Goal: Find contact information: Find contact information

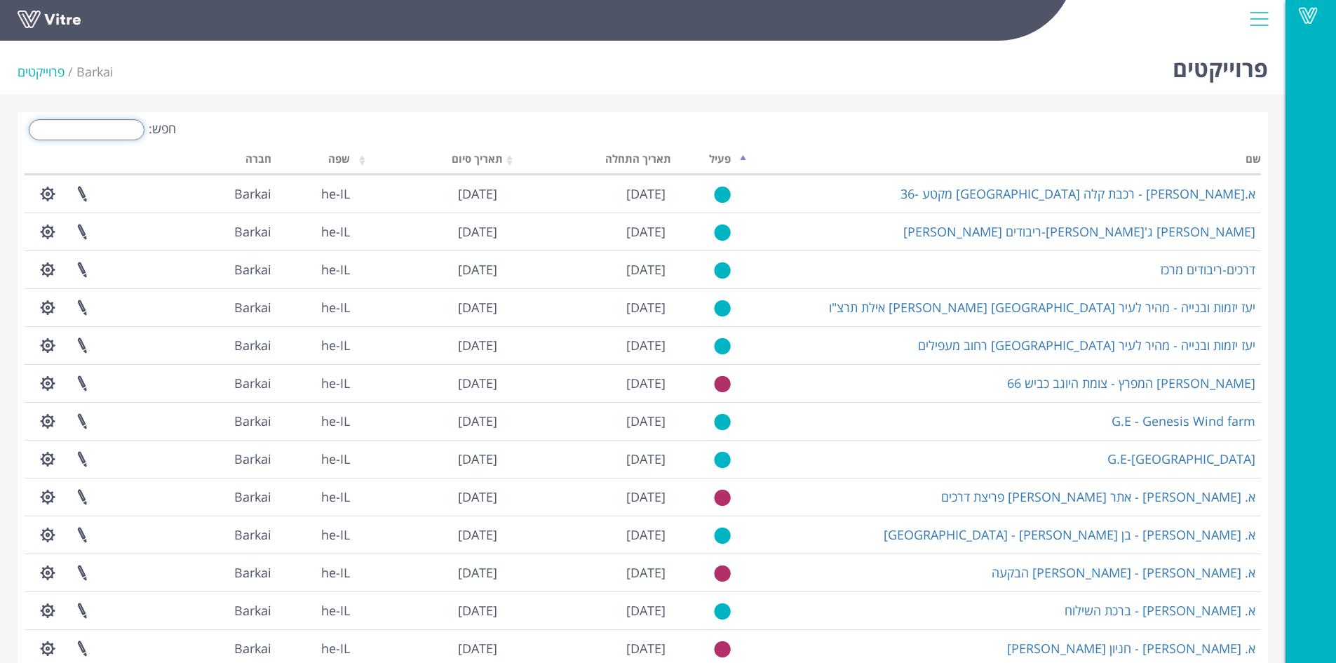
click at [130, 128] on input "חפש:" at bounding box center [87, 129] width 116 height 21
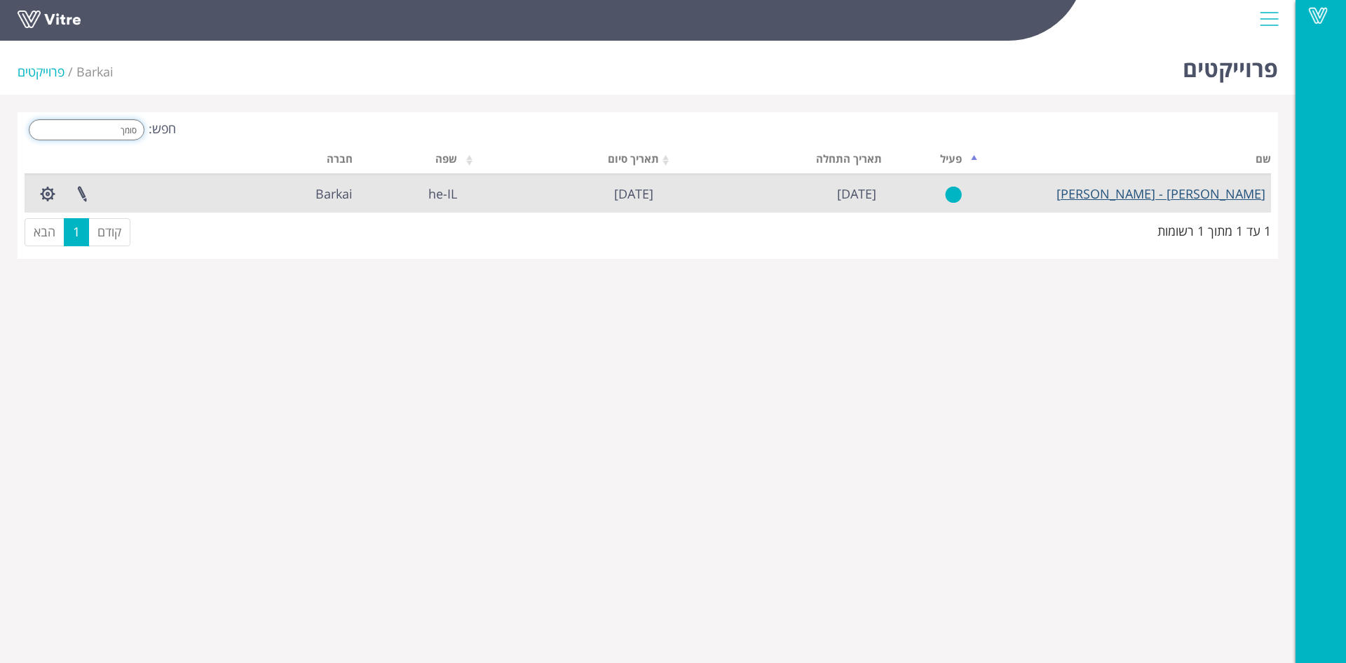
type input "סומך"
click at [1193, 196] on link "[PERSON_NAME] - [PERSON_NAME]" at bounding box center [1161, 193] width 209 height 17
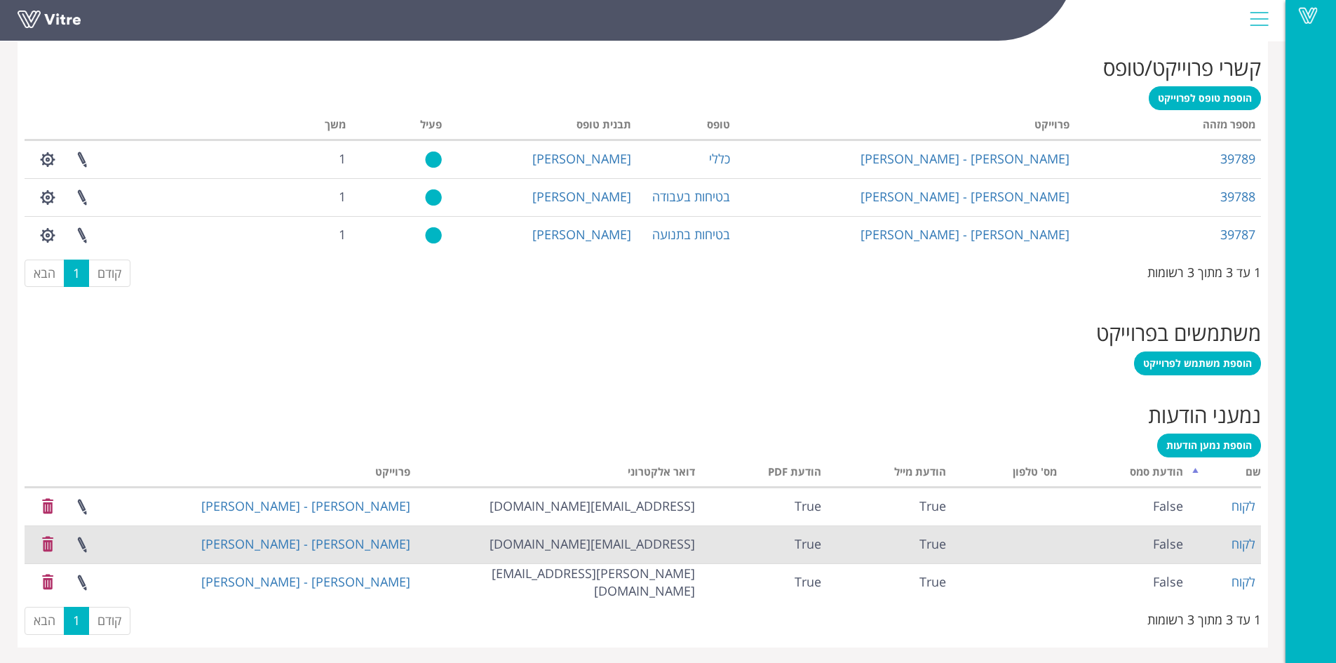
scroll to position [570, 0]
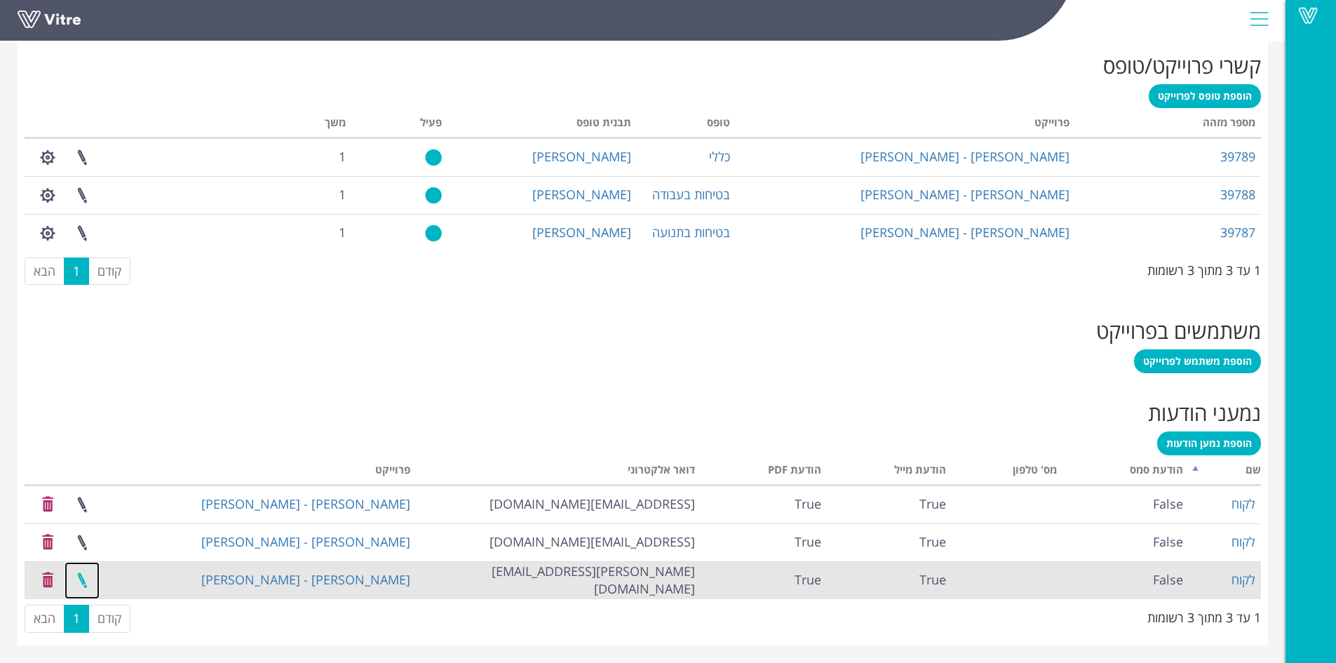
click at [80, 579] on link at bounding box center [82, 580] width 35 height 37
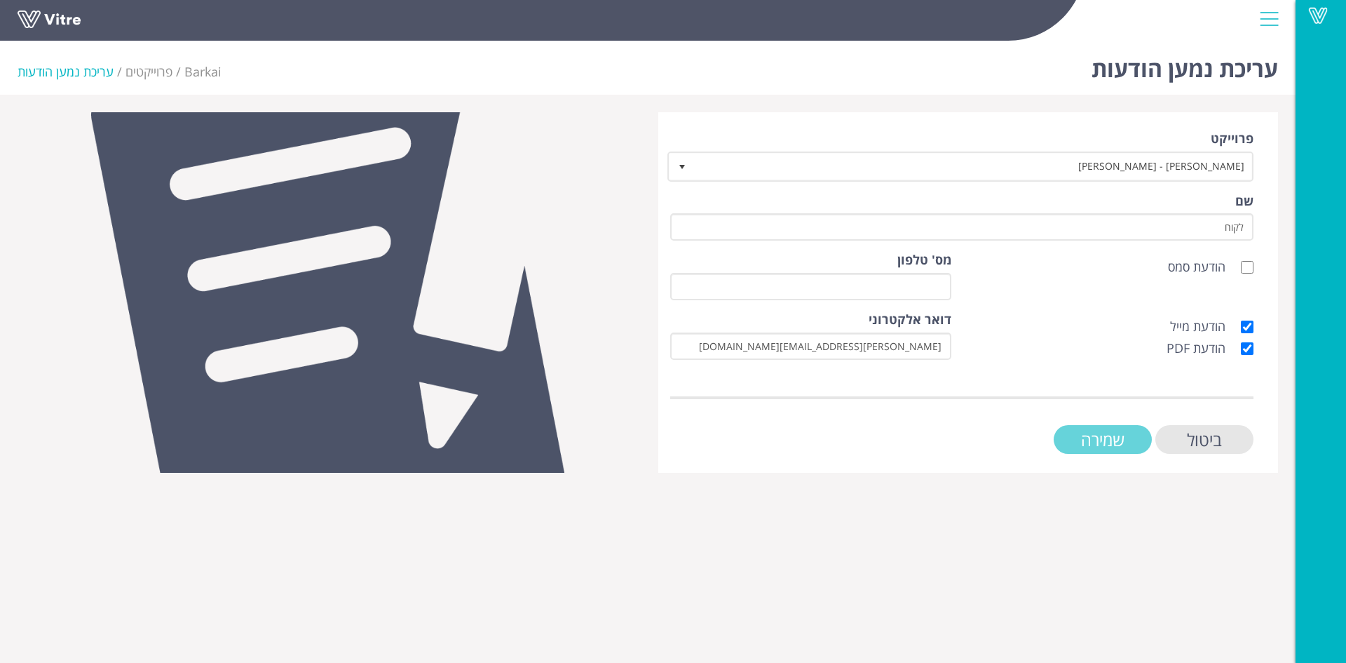
click at [1130, 433] on input "שמירה" at bounding box center [1103, 439] width 98 height 29
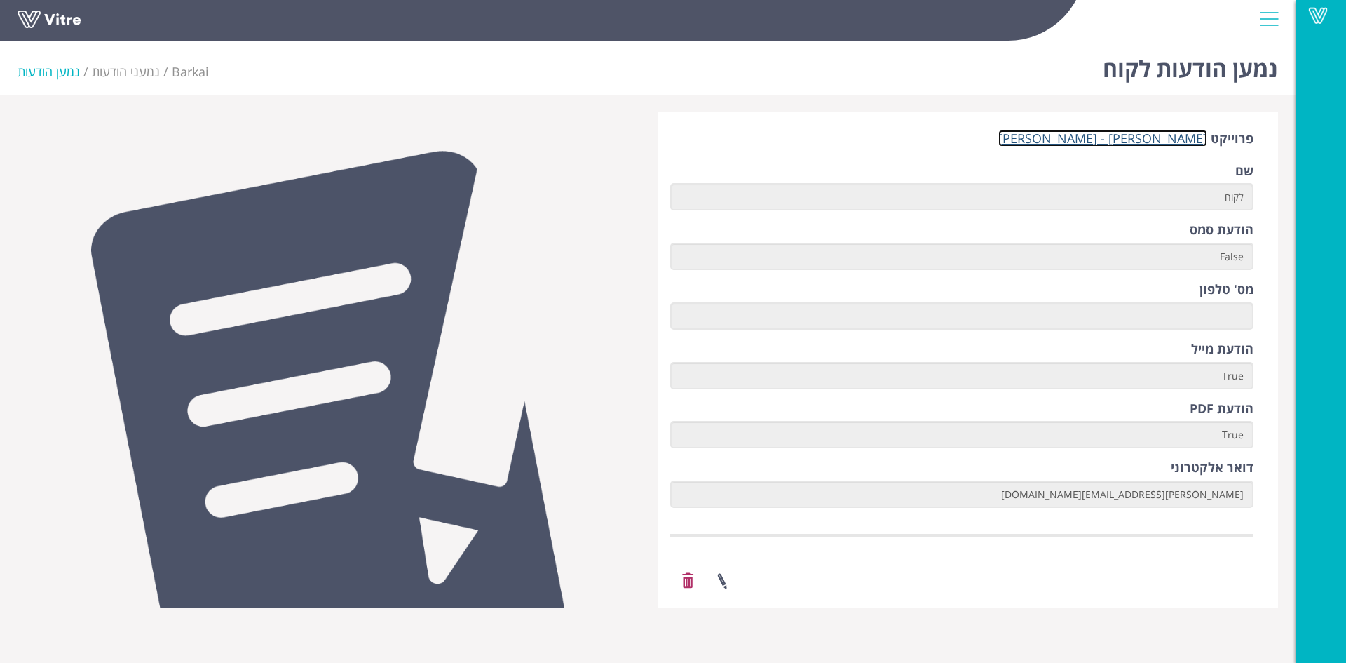
click at [1124, 140] on link "[PERSON_NAME] - [PERSON_NAME]" at bounding box center [1103, 138] width 209 height 17
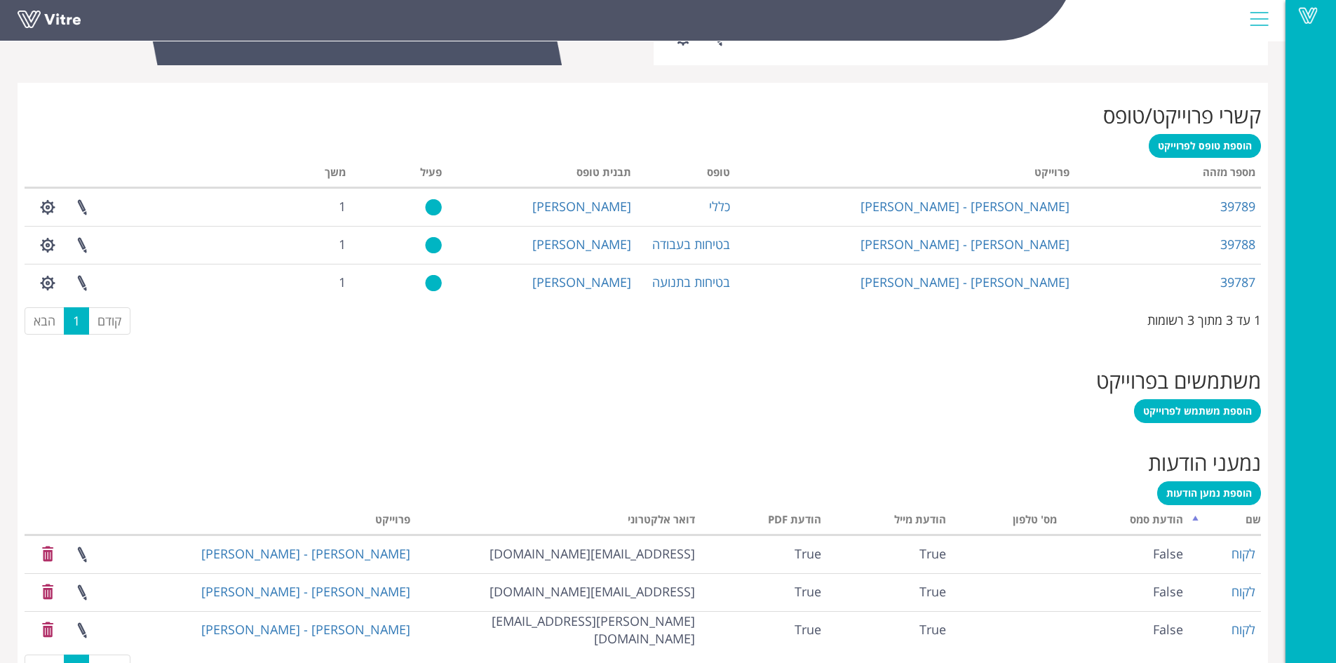
scroll to position [570, 0]
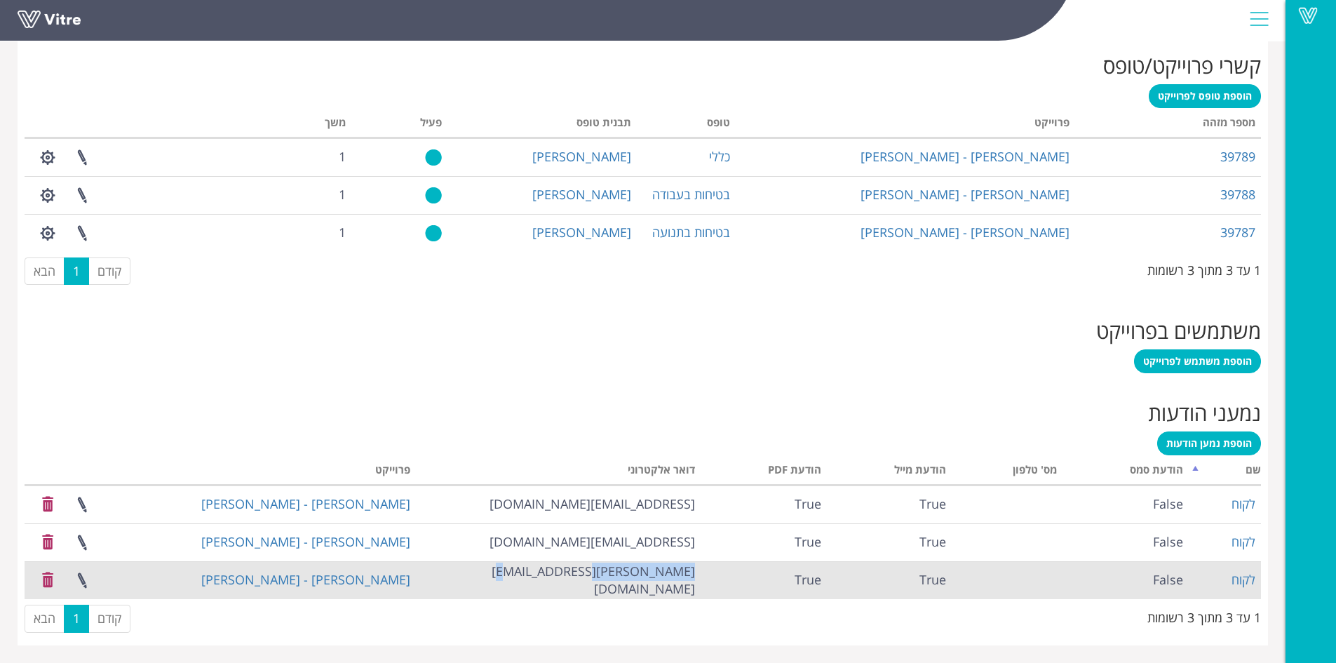
drag, startPoint x: 612, startPoint y: 580, endPoint x: 696, endPoint y: 581, distance: 84.2
click at [696, 581] on td "[PERSON_NAME][EMAIL_ADDRESS][DOMAIN_NAME]" at bounding box center [558, 580] width 285 height 38
copy td "[PERSON_NAME][EMAIL_ADDRESS][DOMAIN_NAME]"
